Goal: Navigation & Orientation: Go to known website

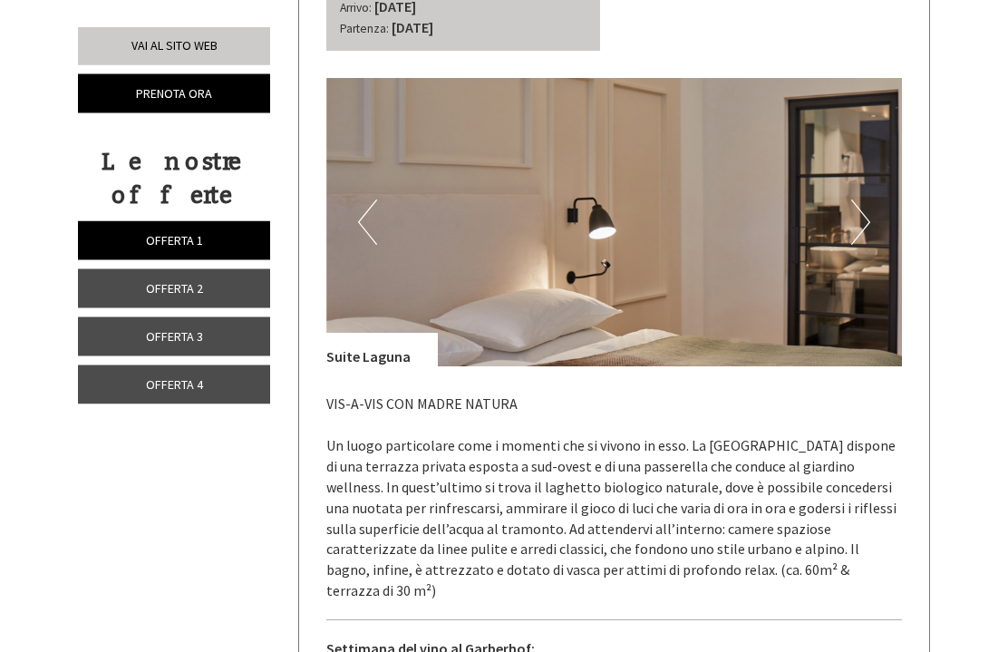
scroll to position [754, 0]
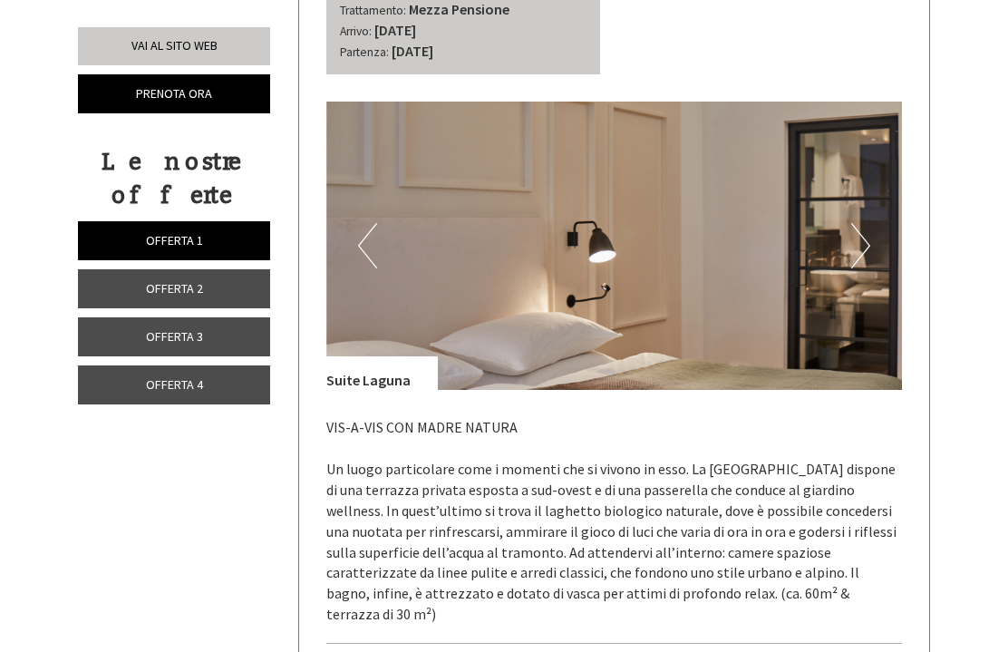
click at [857, 236] on button "Next" at bounding box center [860, 245] width 19 height 45
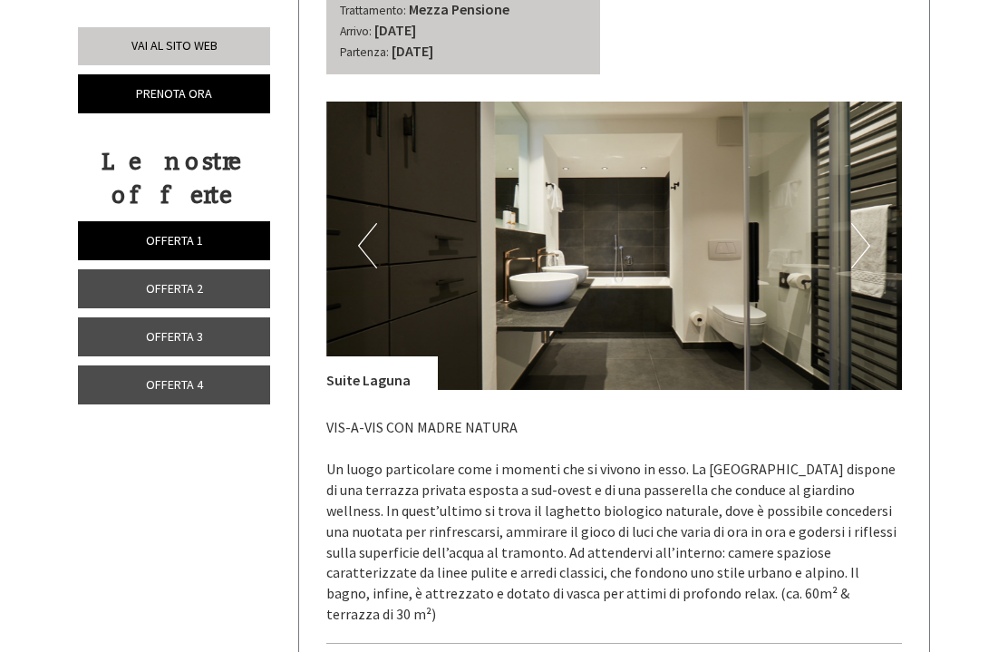
click at [862, 243] on button "Next" at bounding box center [860, 245] width 19 height 45
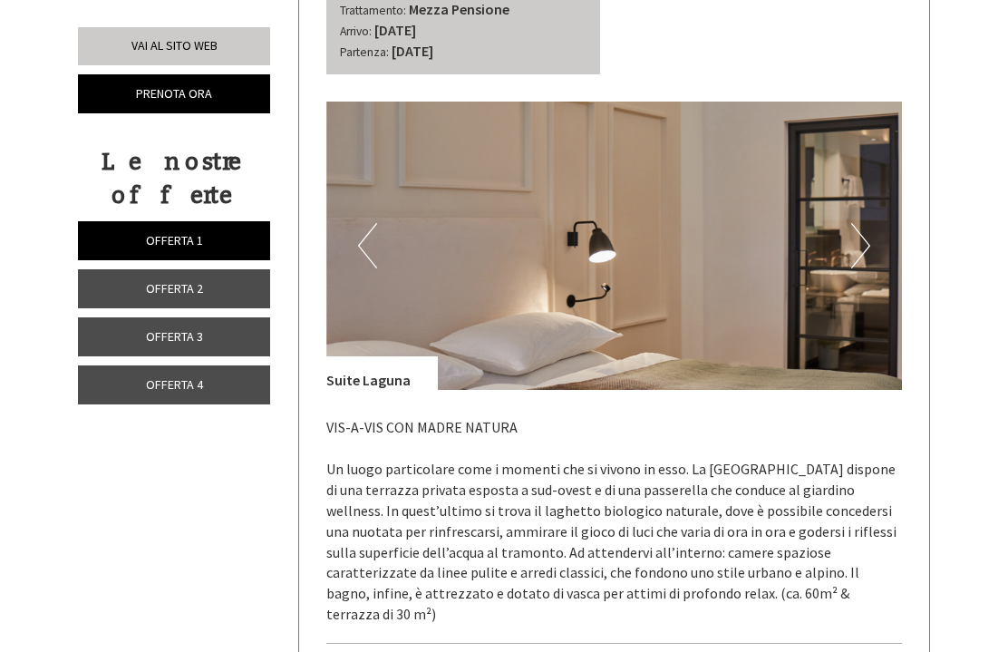
click at [868, 242] on button "Next" at bounding box center [860, 245] width 19 height 45
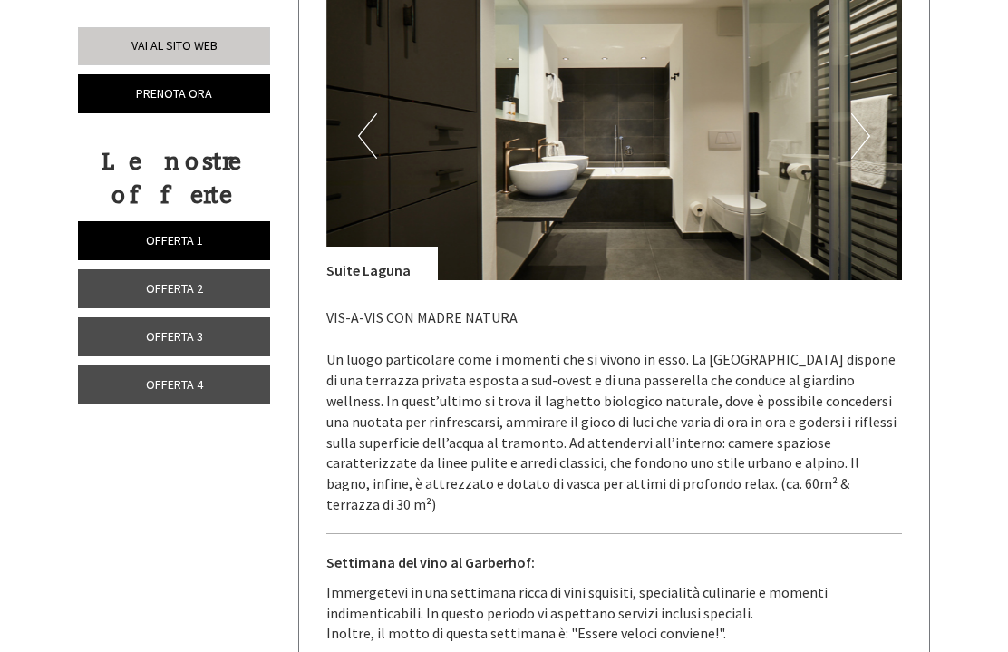
click at [238, 300] on link "Offerta 2" at bounding box center [174, 288] width 192 height 39
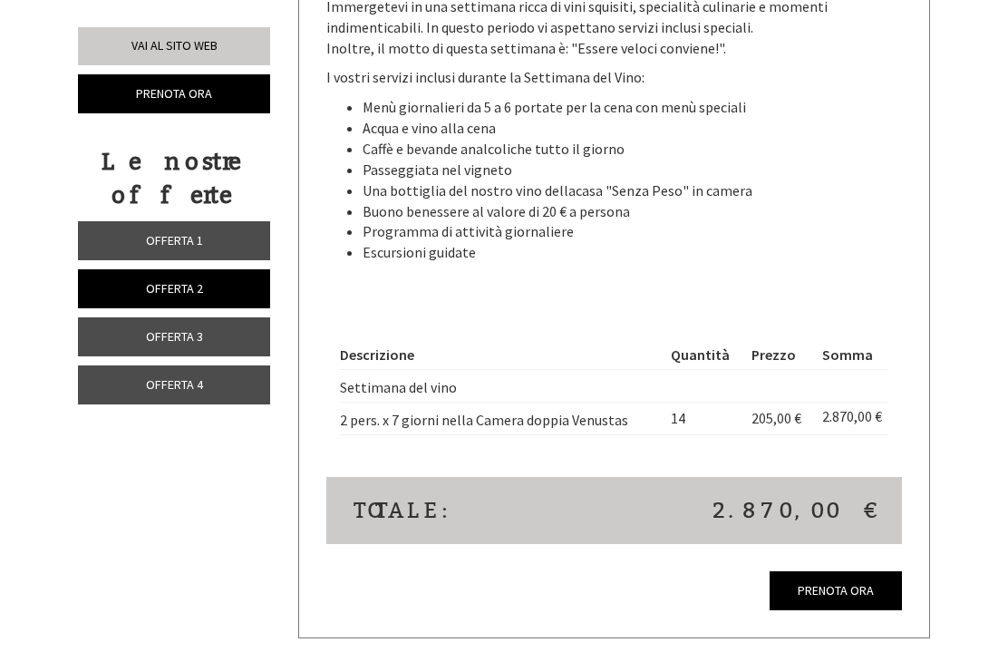
scroll to position [1450, 0]
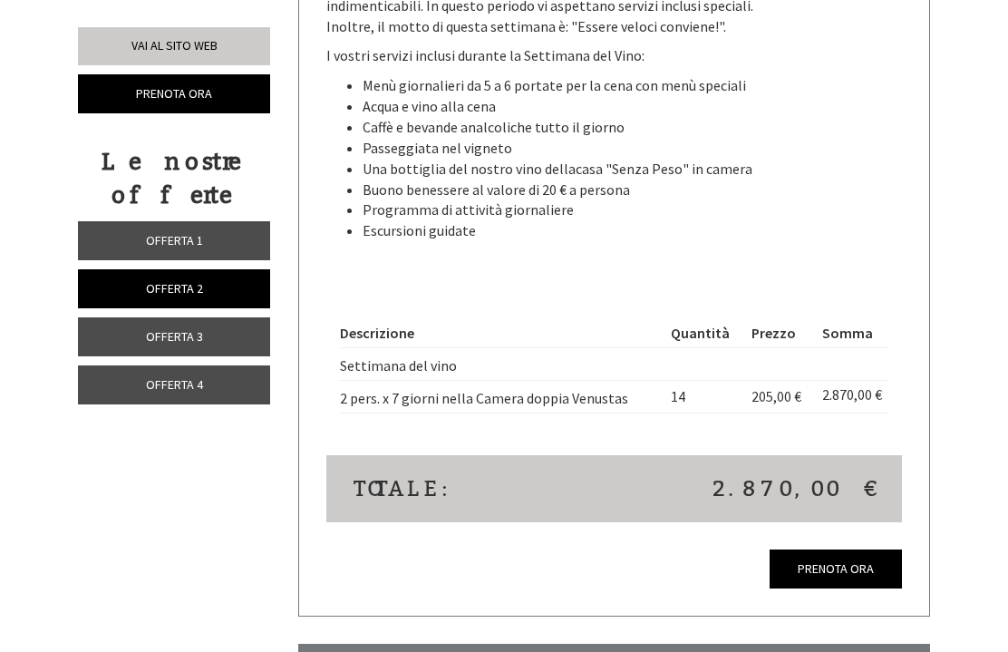
click at [242, 339] on link "Offerta 3" at bounding box center [174, 336] width 192 height 39
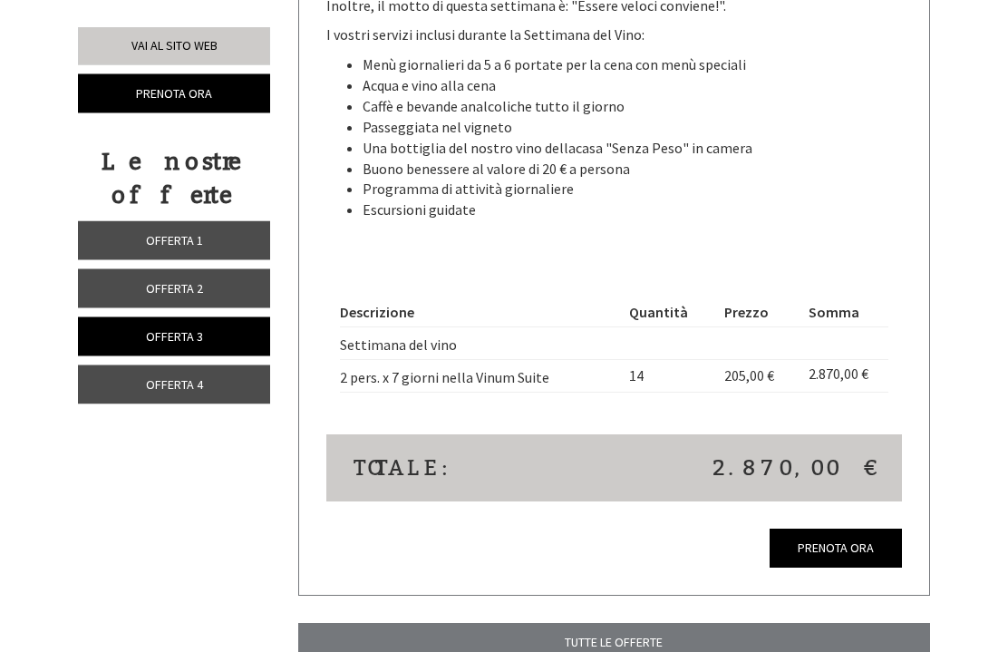
scroll to position [1471, 0]
click at [217, 385] on link "Offerta 4" at bounding box center [174, 384] width 192 height 39
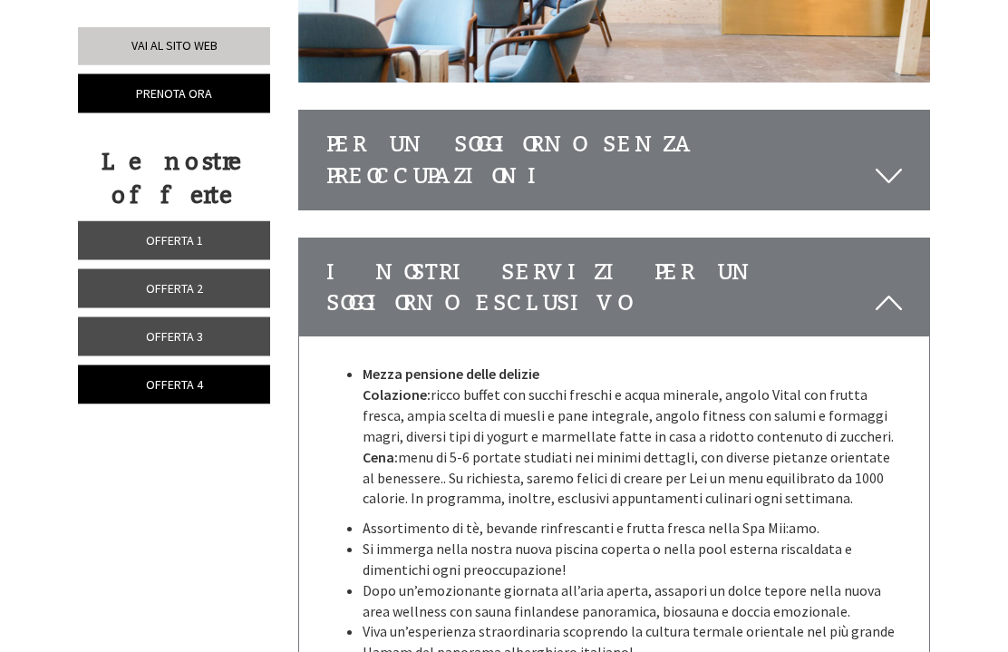
scroll to position [2589, 0]
click at [900, 160] on icon at bounding box center [889, 175] width 26 height 31
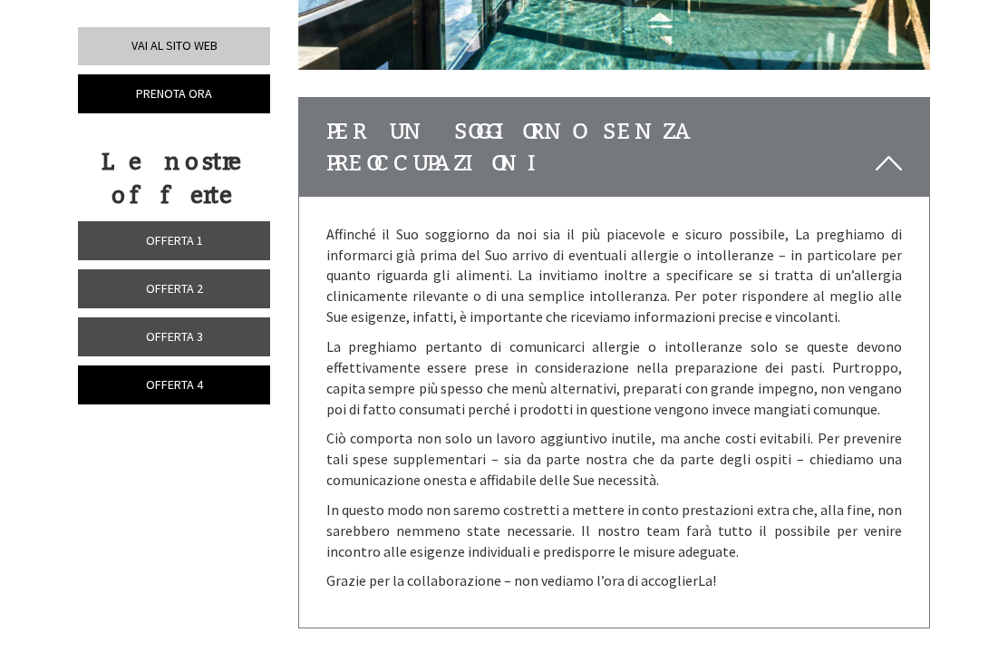
scroll to position [2598, 0]
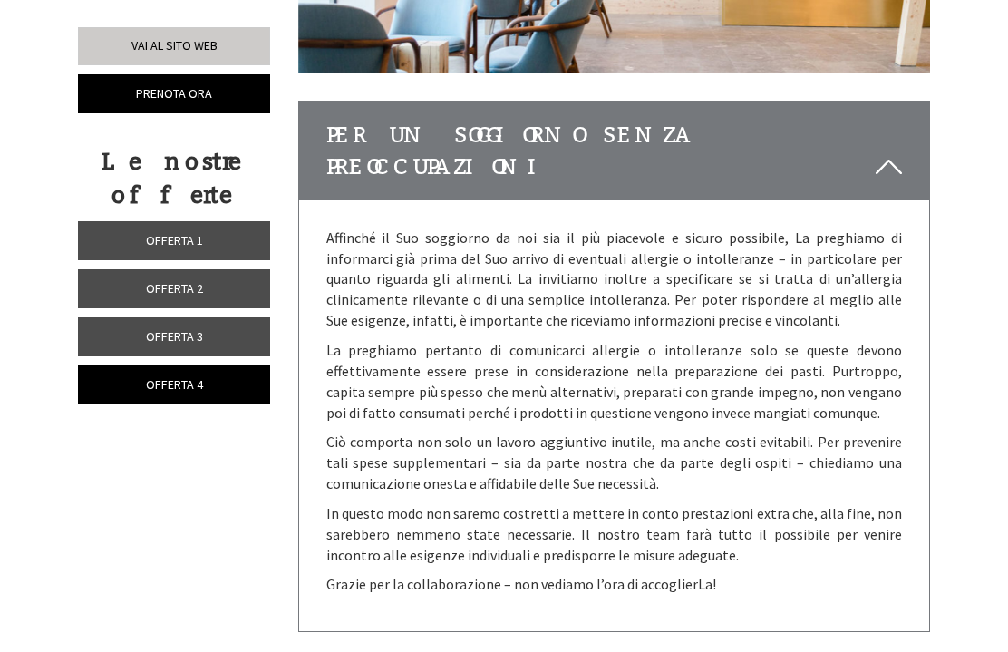
click at [237, 240] on link "Offerta 1" at bounding box center [174, 240] width 192 height 39
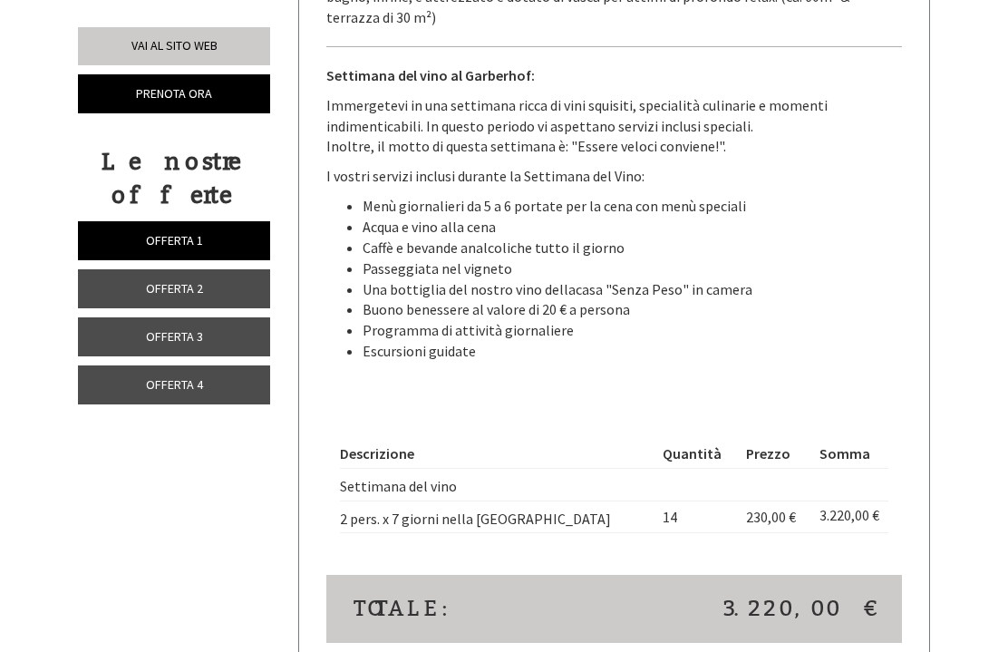
click at [251, 281] on link "Offerta 2" at bounding box center [174, 288] width 192 height 39
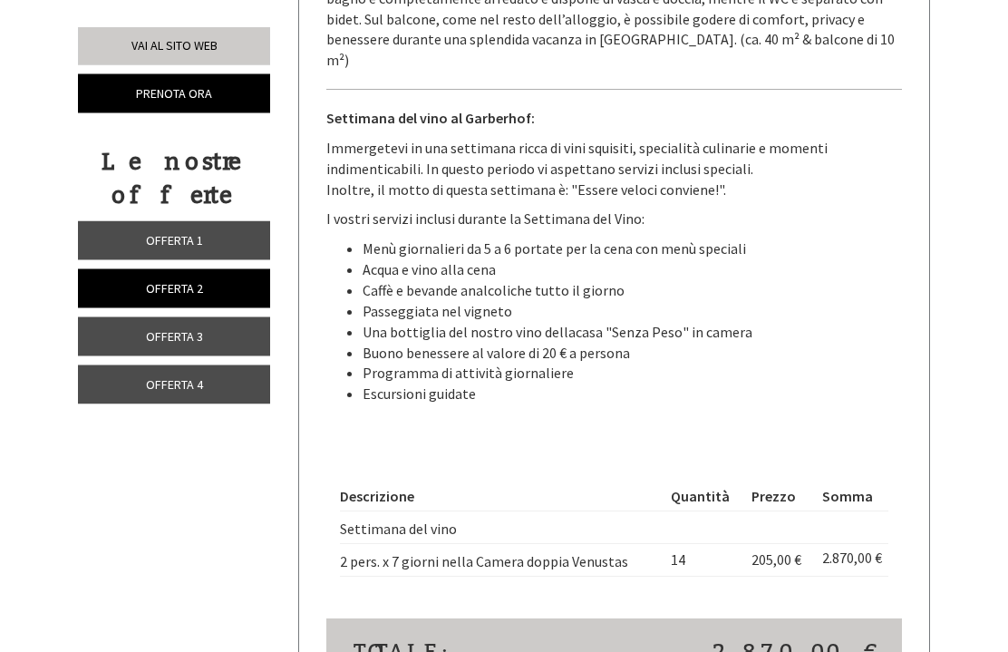
scroll to position [1288, 0]
click at [227, 331] on link "Offerta 3" at bounding box center [174, 336] width 192 height 39
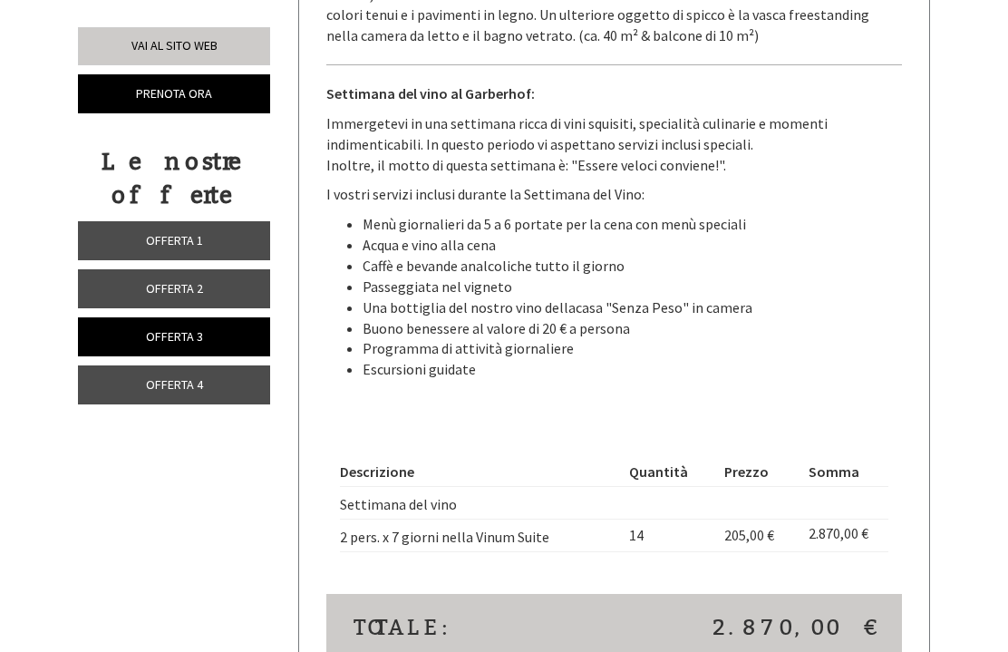
click at [220, 388] on link "Offerta 4" at bounding box center [174, 384] width 192 height 39
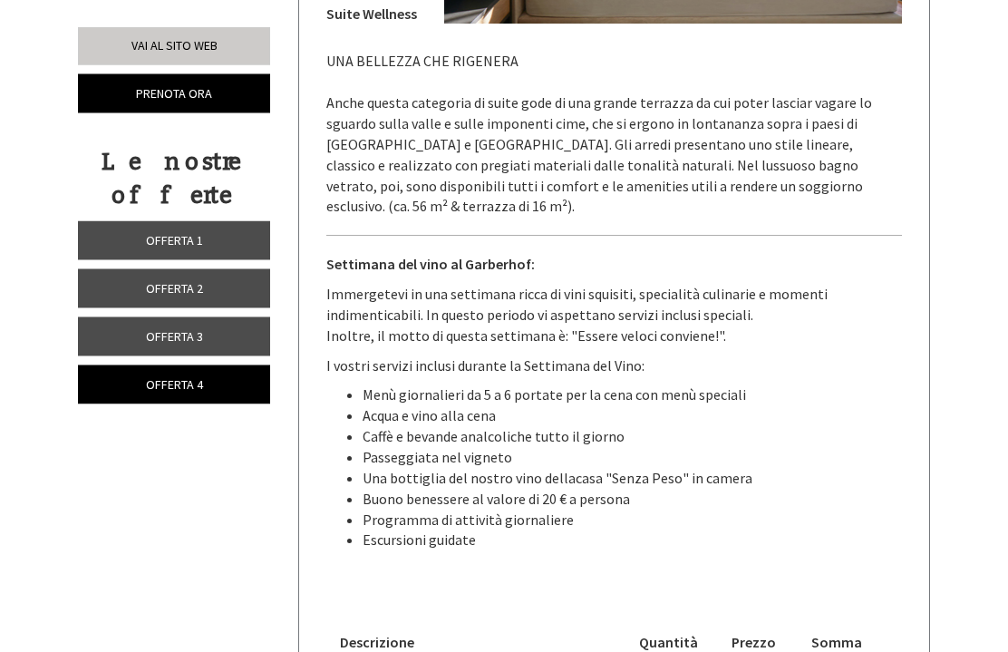
scroll to position [1106, 0]
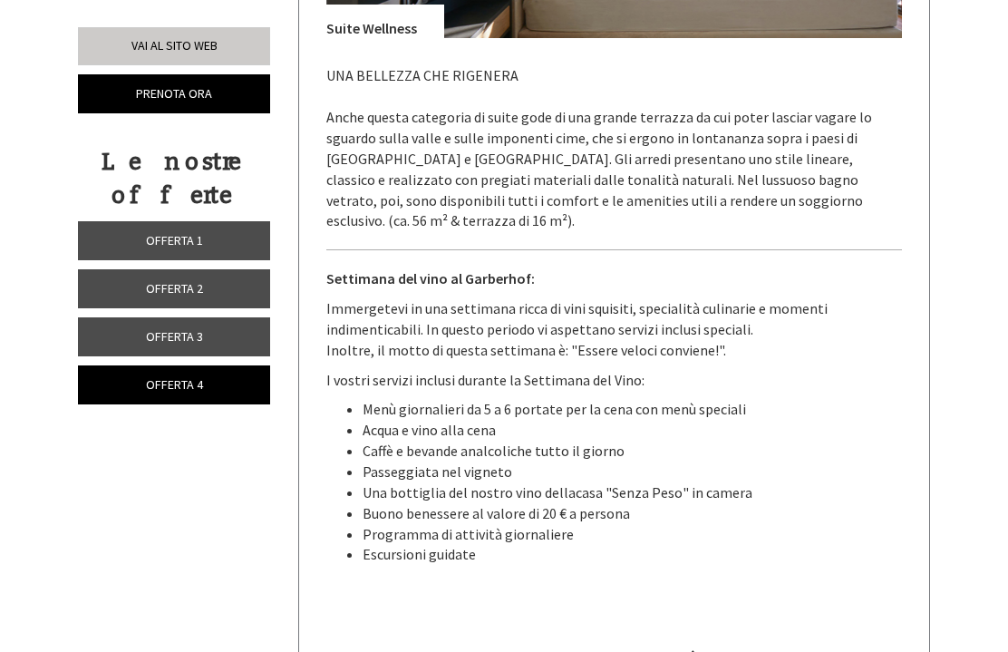
click at [218, 44] on link "Vai al sito web" at bounding box center [174, 46] width 192 height 38
